Goal: Navigation & Orientation: Go to known website

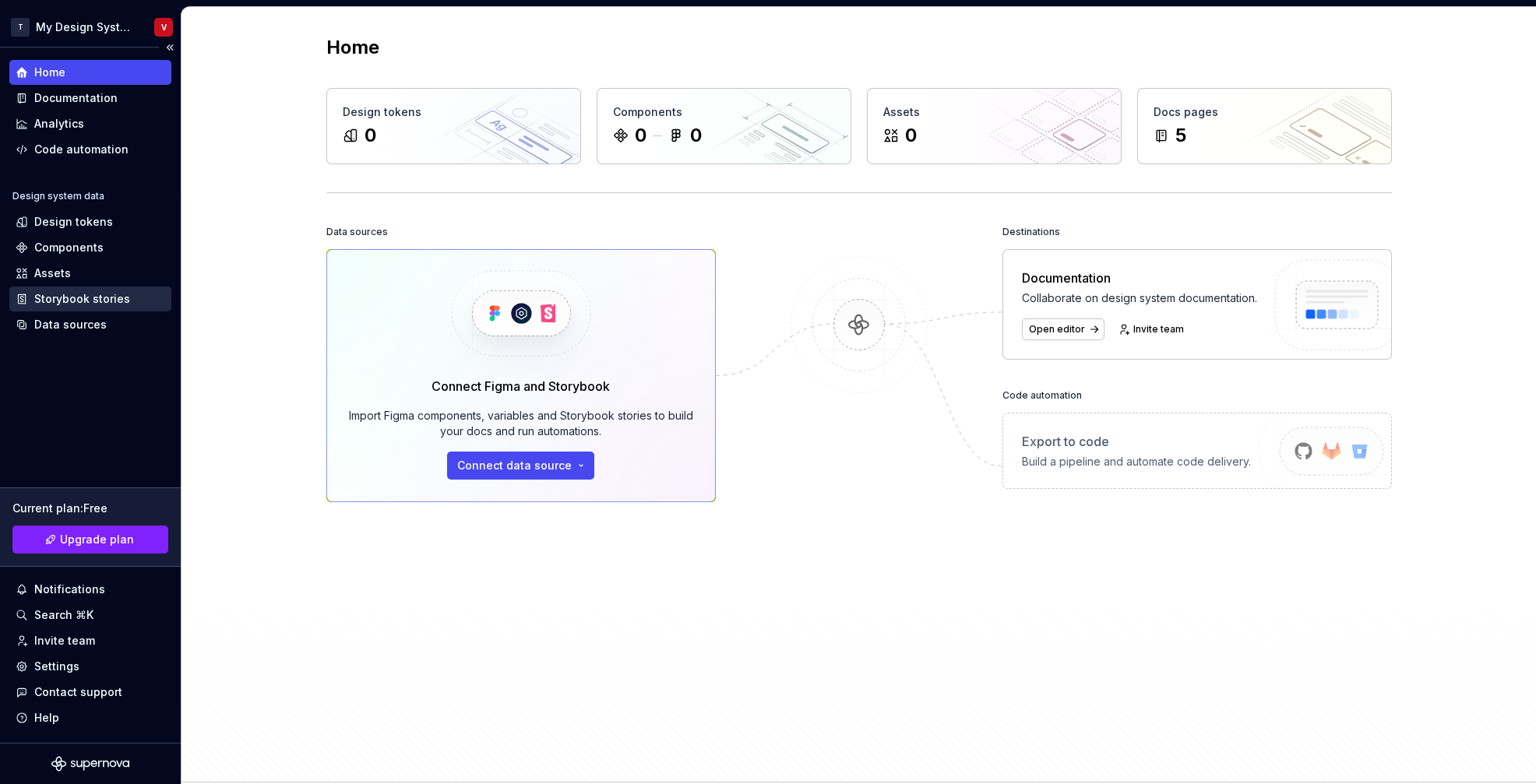
click at [102, 304] on div "Storybook stories" at bounding box center [82, 299] width 96 height 16
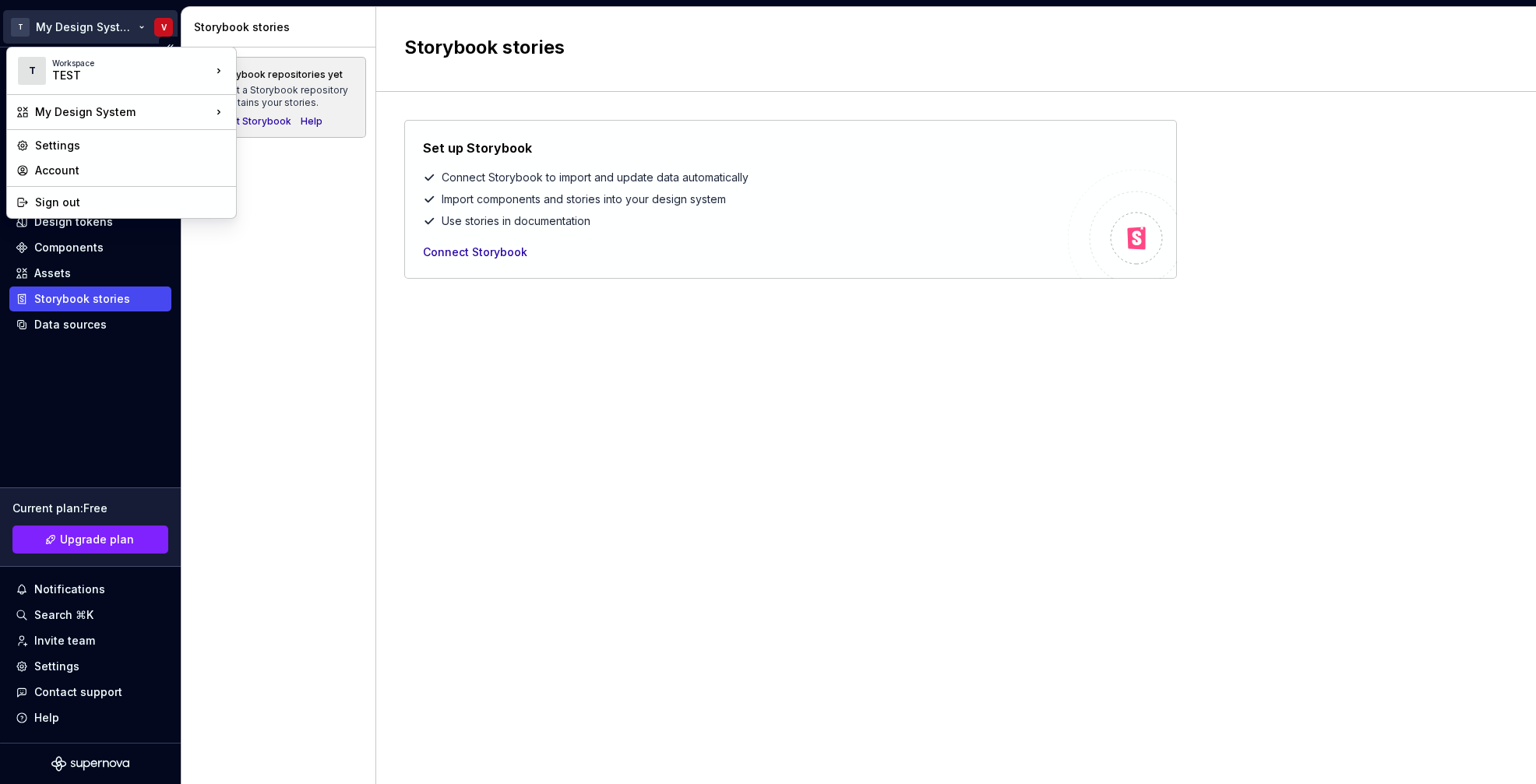
click at [67, 28] on html "T My Design System V Home Documentation Analytics Code automation Design system…" at bounding box center [768, 392] width 1536 height 784
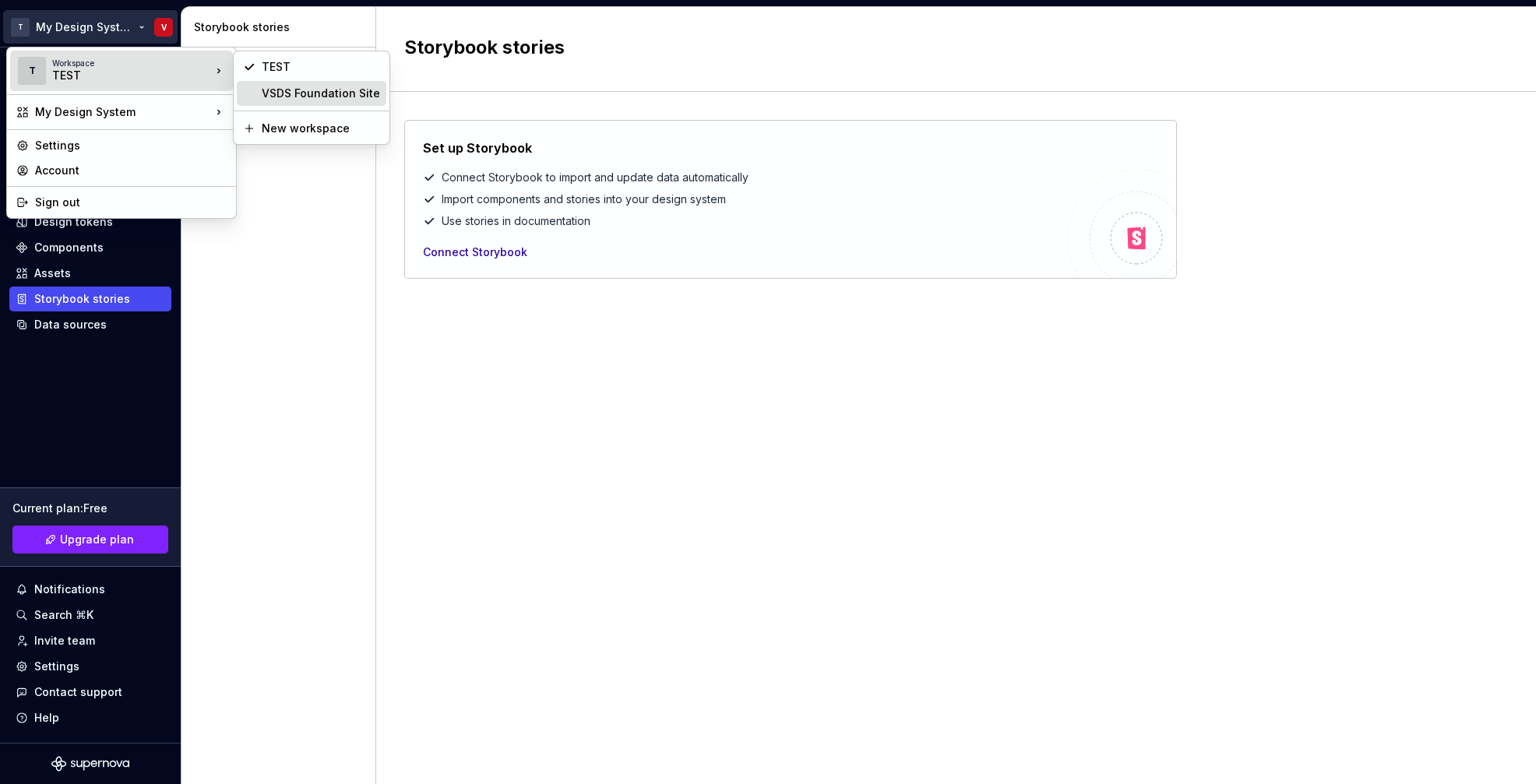
click at [267, 91] on div "VSDS Foundation Site" at bounding box center [321, 94] width 118 height 16
